Goal: Information Seeking & Learning: Learn about a topic

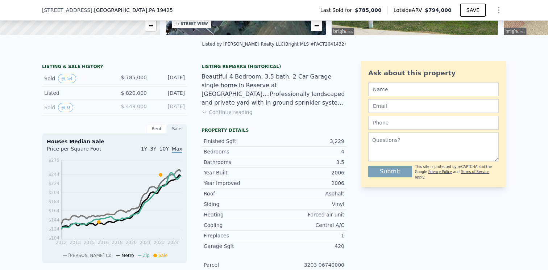
scroll to position [146, 0]
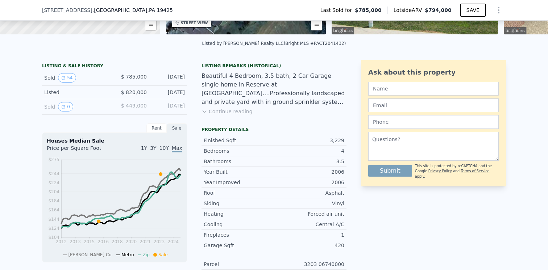
click at [232, 115] on button "Continue reading" at bounding box center [226, 111] width 51 height 7
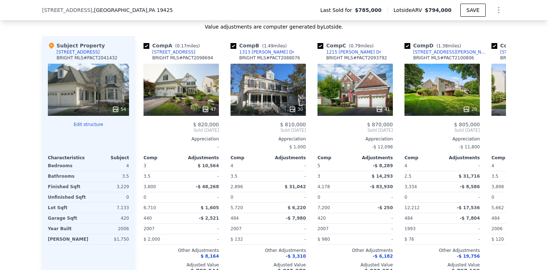
scroll to position [852, 0]
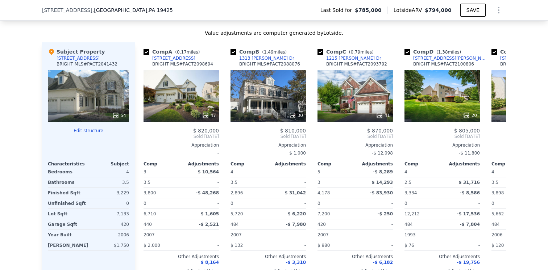
click at [78, 85] on div "54" at bounding box center [88, 96] width 81 height 52
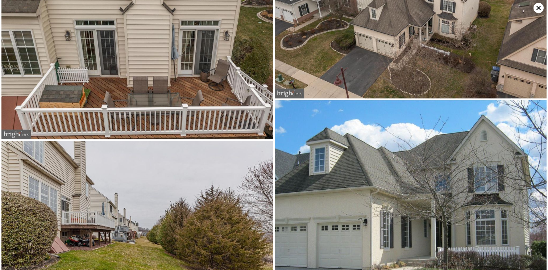
scroll to position [4655, 0]
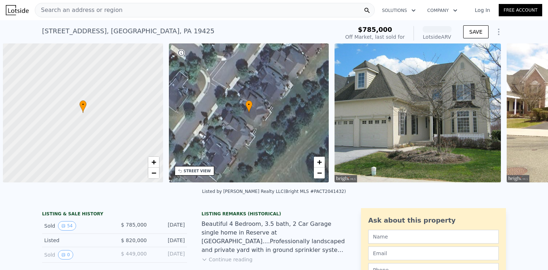
scroll to position [0, 3]
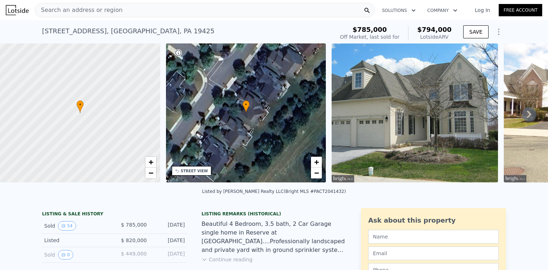
click at [524, 114] on icon at bounding box center [529, 114] width 14 height 14
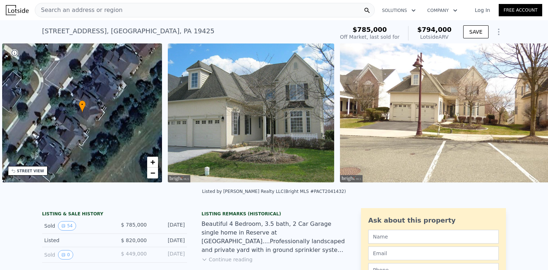
scroll to position [0, 168]
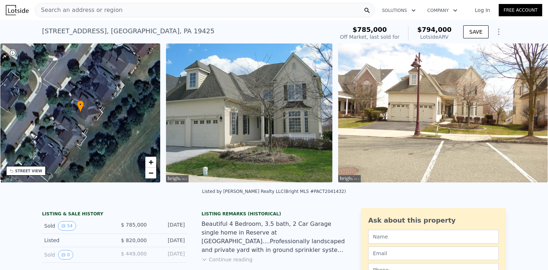
click at [524, 114] on img at bounding box center [442, 112] width 209 height 139
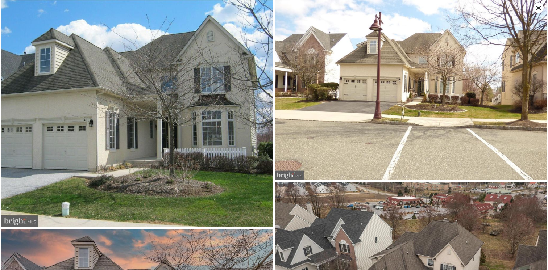
click at [537, 5] on icon at bounding box center [538, 8] width 10 height 10
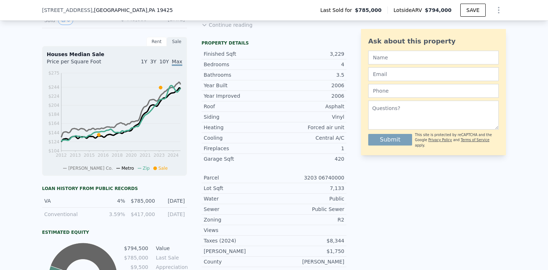
scroll to position [235, 0]
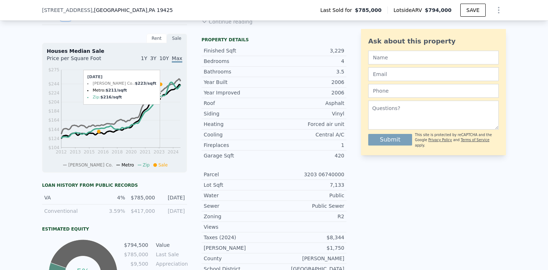
click at [157, 112] on icon "2012 2013 2015 2016 2018 2020 2021 2023 2024 $104 $124 $144 $164 $184 $204 $224…" at bounding box center [114, 117] width 135 height 102
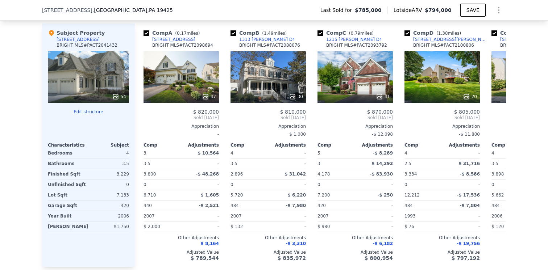
scroll to position [773, 0]
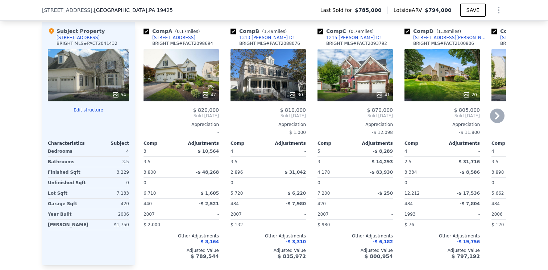
click at [495, 118] on icon at bounding box center [497, 115] width 4 height 7
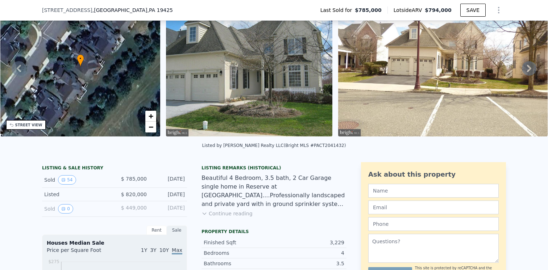
scroll to position [47, 0]
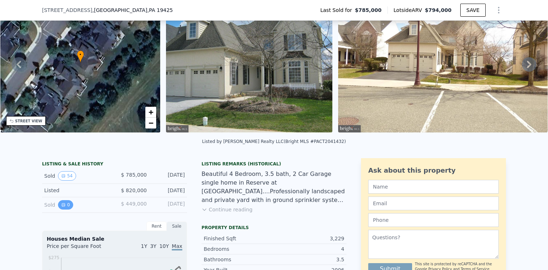
click at [61, 210] on button "0" at bounding box center [65, 204] width 15 height 9
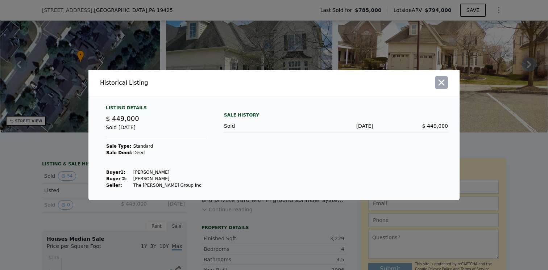
click at [444, 83] on icon "button" at bounding box center [441, 83] width 10 height 10
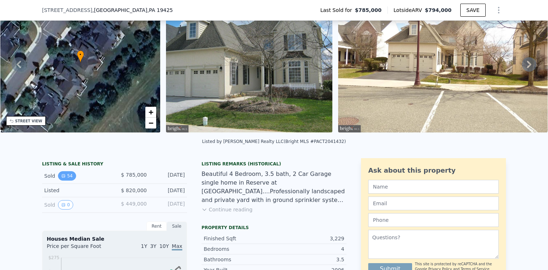
click at [63, 179] on button "54" at bounding box center [67, 175] width 18 height 9
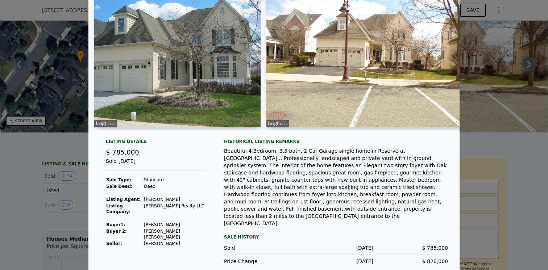
scroll to position [0, 0]
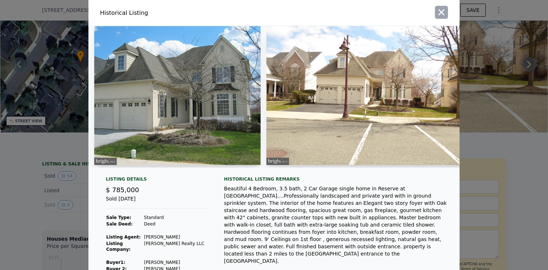
click at [438, 17] on button "button" at bounding box center [441, 12] width 13 height 13
